Goal: Find specific page/section: Find specific page/section

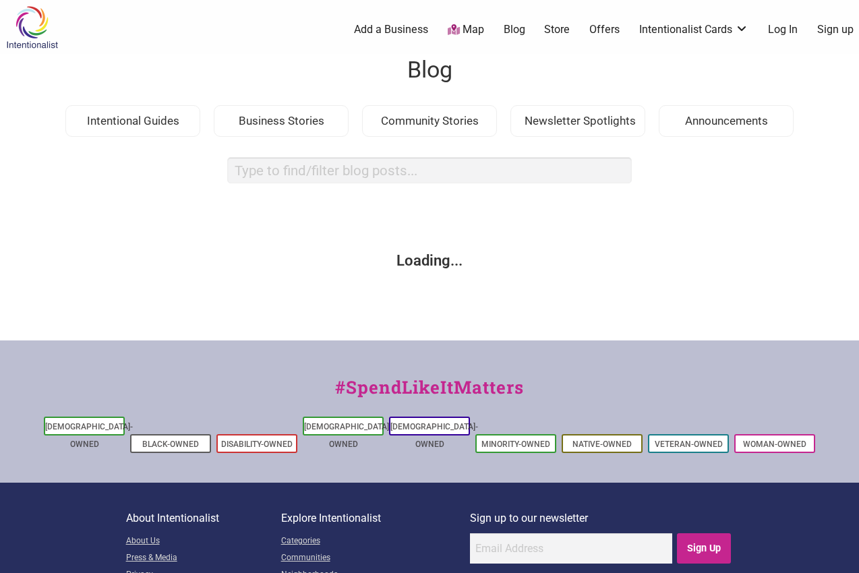
click at [461, 25] on link "Map" at bounding box center [466, 30] width 36 height 16
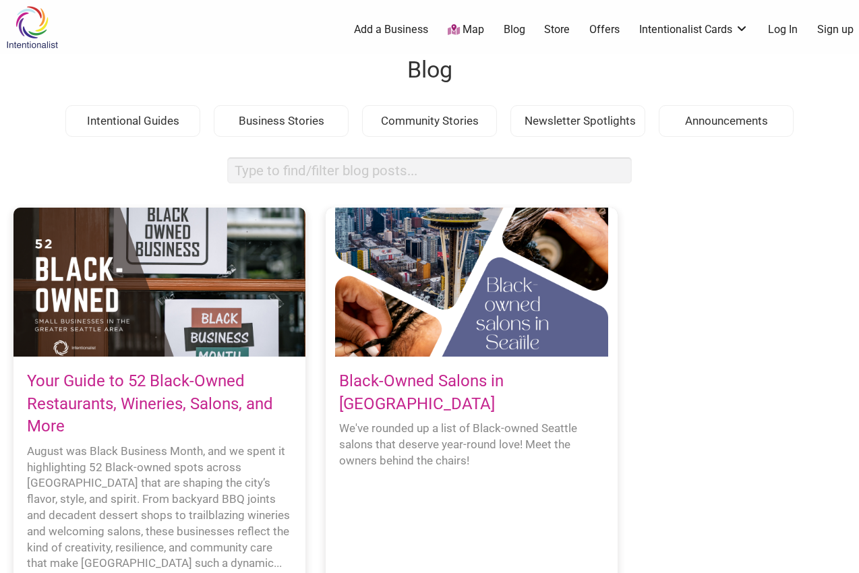
click at [461, 25] on link "Map" at bounding box center [466, 30] width 36 height 16
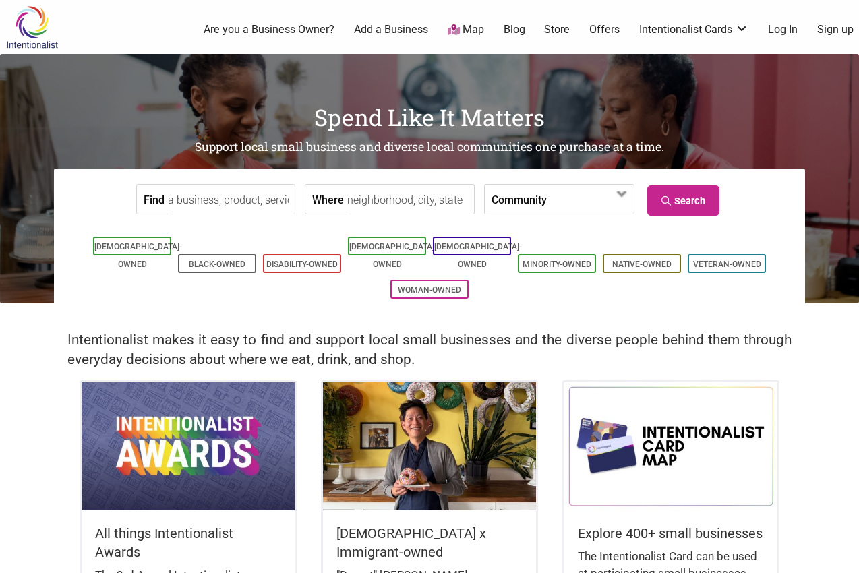
click at [460, 18] on div "0 Are you a Business Owner? Add a Business Map Blog Store Offers Intentionalist…" at bounding box center [481, 30] width 774 height 54
click at [213, 196] on input "Find" at bounding box center [229, 200] width 123 height 30
type input "l"
type input "r"
type input "tacos el lago"
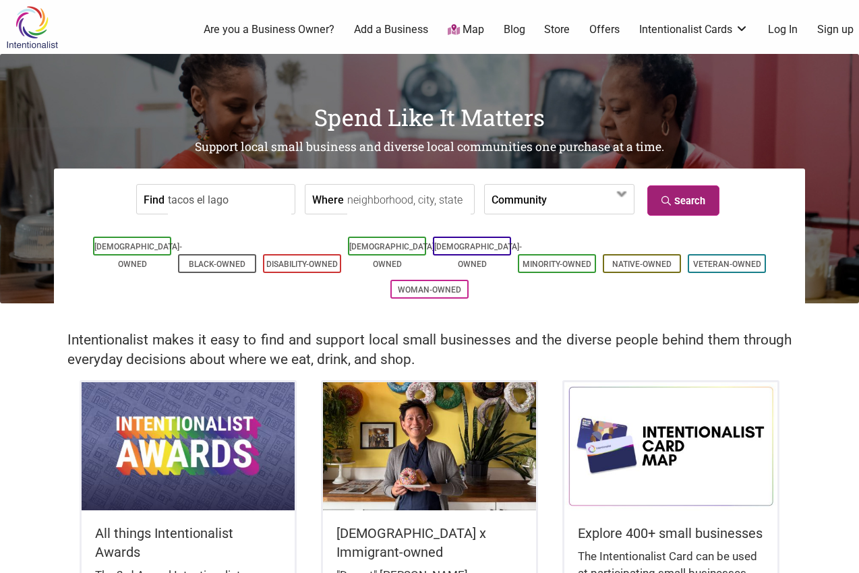
click at [674, 185] on link "Search" at bounding box center [683, 200] width 72 height 30
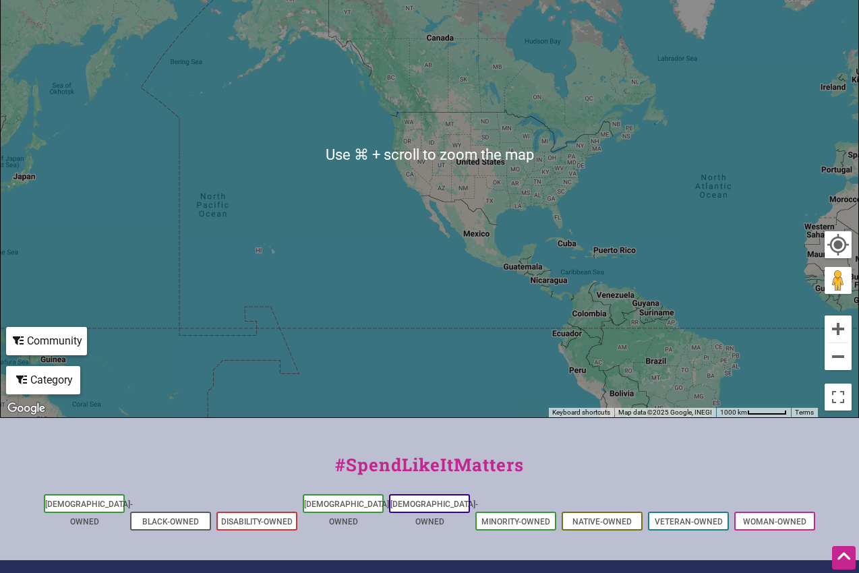
scroll to position [221, 0]
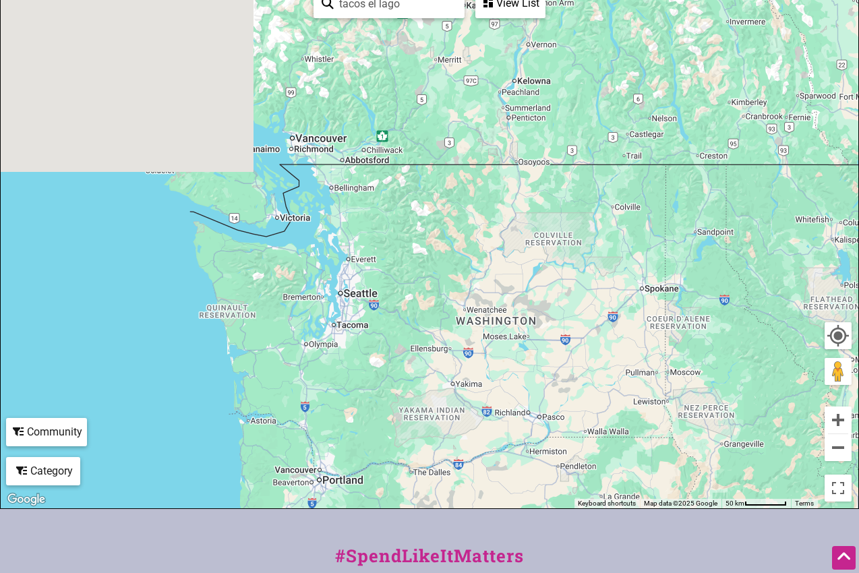
drag, startPoint x: 248, startPoint y: 282, endPoint x: 603, endPoint y: 236, distance: 357.7
click at [604, 236] on div "To navigate, press the arrow keys." at bounding box center [430, 246] width 858 height 525
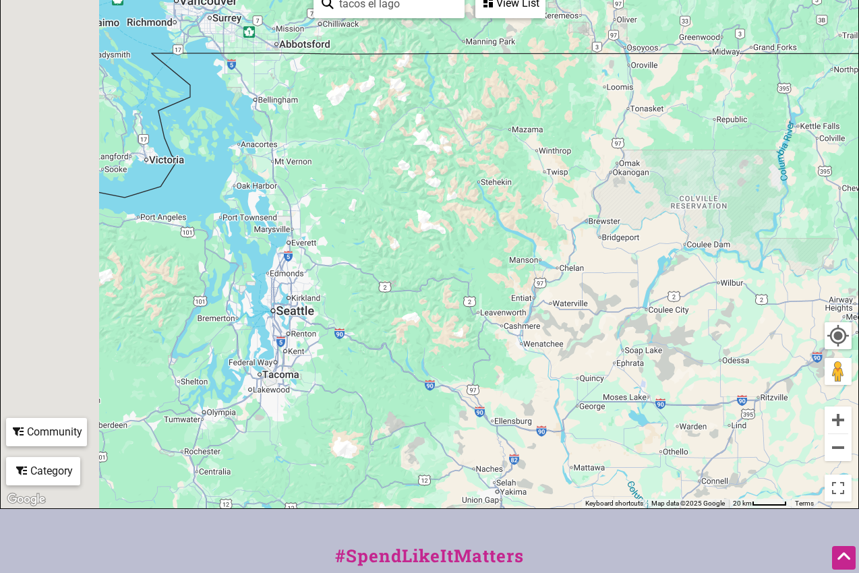
drag, startPoint x: 349, startPoint y: 316, endPoint x: 665, endPoint y: 215, distance: 331.5
click at [665, 215] on div "To navigate, press the arrow keys." at bounding box center [430, 246] width 858 height 525
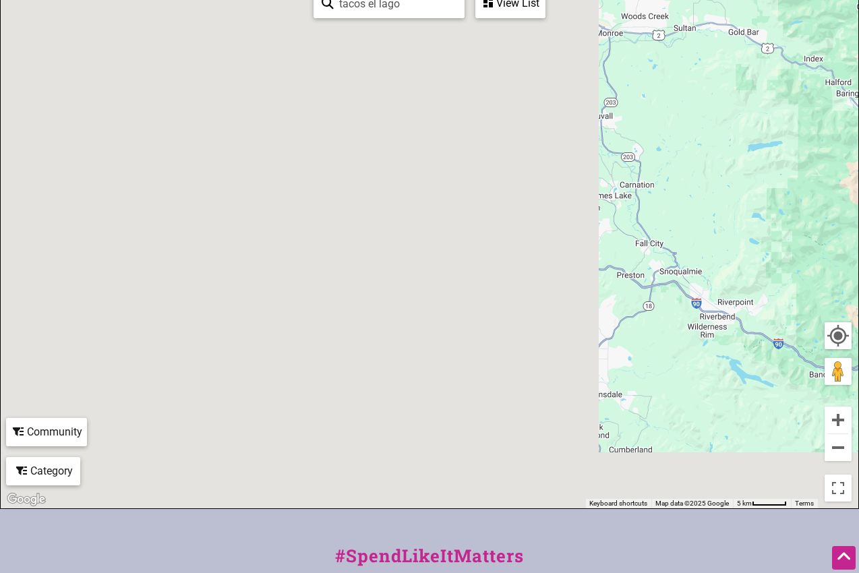
drag, startPoint x: 303, startPoint y: 250, endPoint x: 937, endPoint y: 181, distance: 637.1
click at [859, 181] on html "× Menu 0 Add a Business Map Blog Store Offers Intentionalist Cards Buy Black Ca…" at bounding box center [429, 65] width 859 height 573
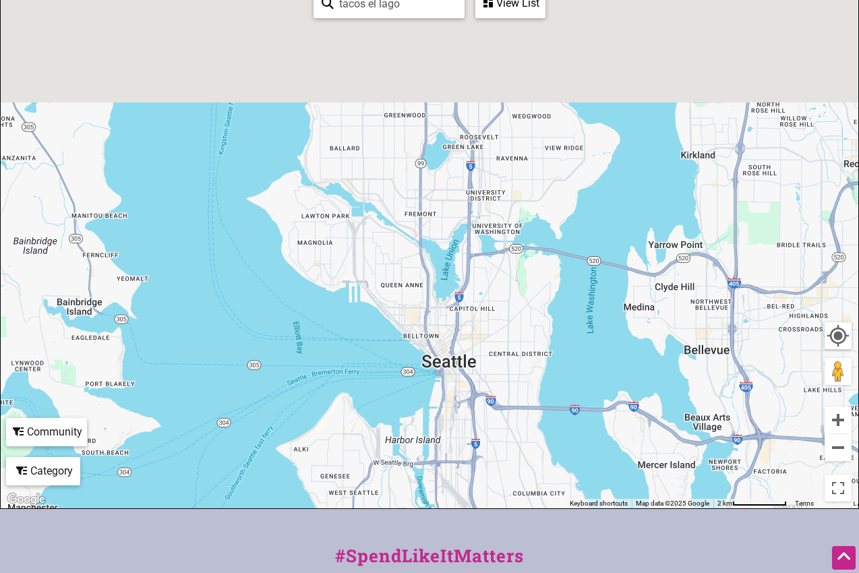
drag, startPoint x: 382, startPoint y: 140, endPoint x: 439, endPoint y: 304, distance: 174.0
click at [439, 304] on div "To navigate, press the arrow keys." at bounding box center [430, 246] width 858 height 525
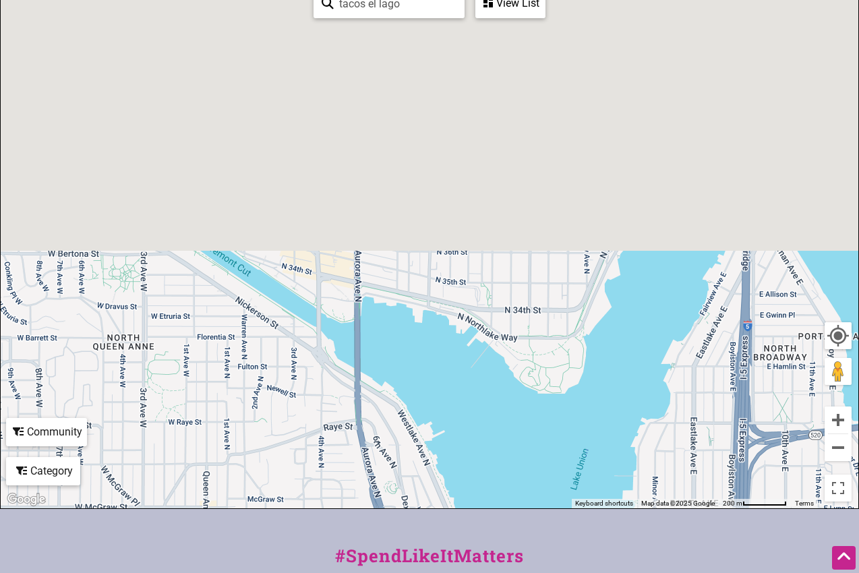
drag, startPoint x: 460, startPoint y: 170, endPoint x: 474, endPoint y: 573, distance: 403.6
click at [474, 352] on html "× Menu 0 Add a Business Map Blog Store Offers Intentionalist Cards Buy Black Ca…" at bounding box center [429, 65] width 859 height 573
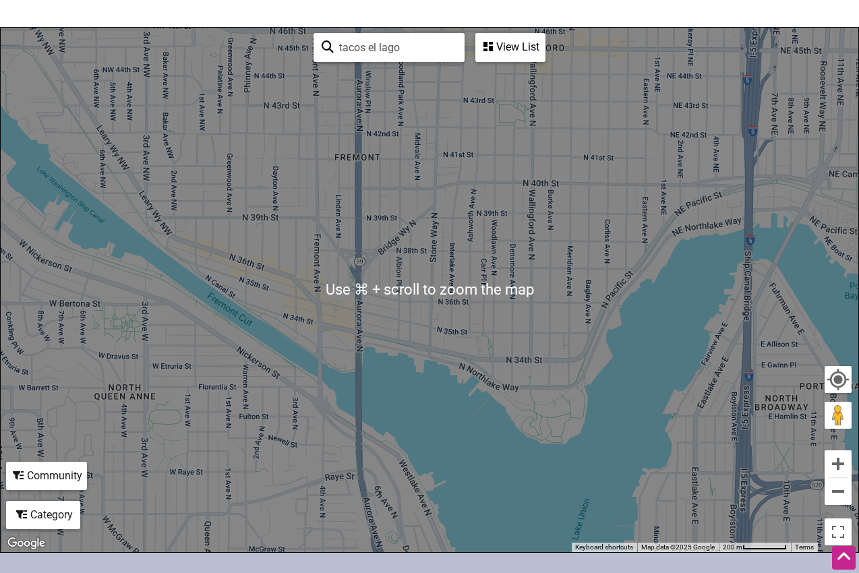
scroll to position [158, 0]
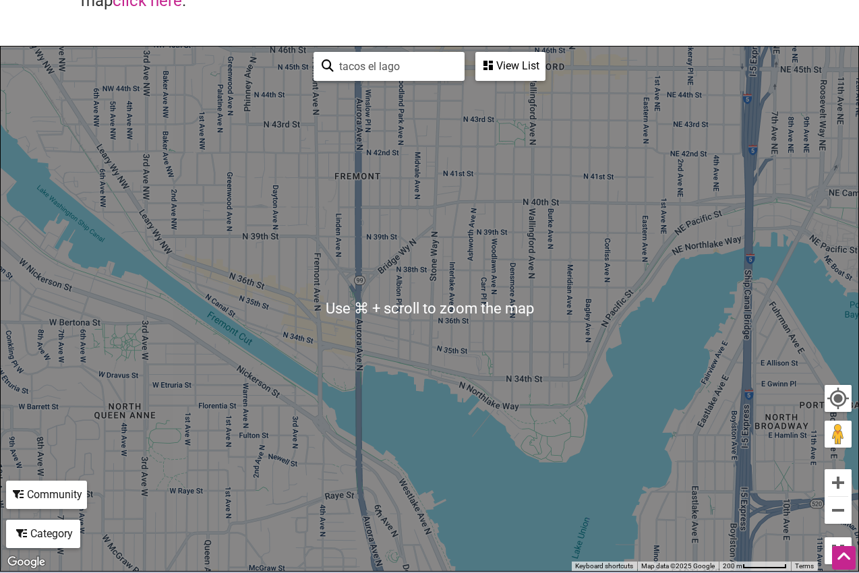
click at [426, 58] on input "tacos el lago" at bounding box center [395, 66] width 123 height 26
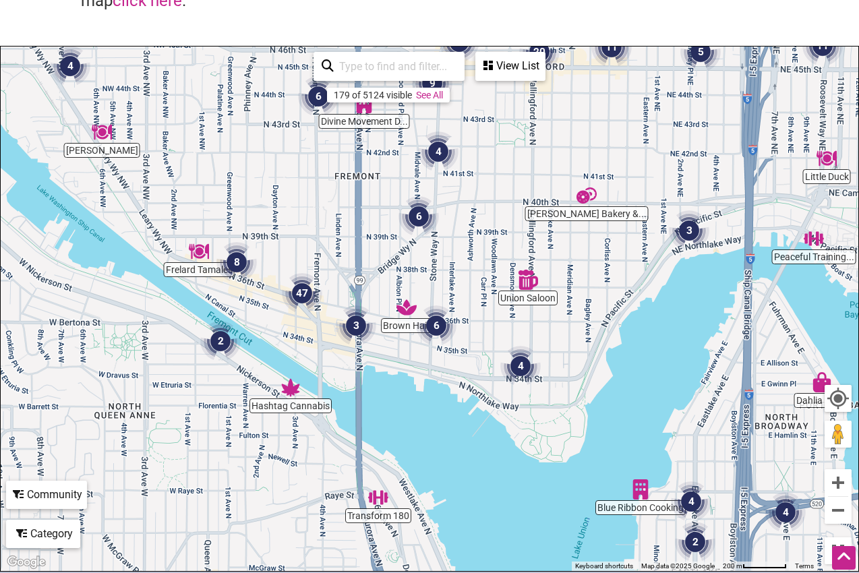
click at [438, 326] on img "6" at bounding box center [436, 326] width 40 height 40
